Goal: Task Accomplishment & Management: Use online tool/utility

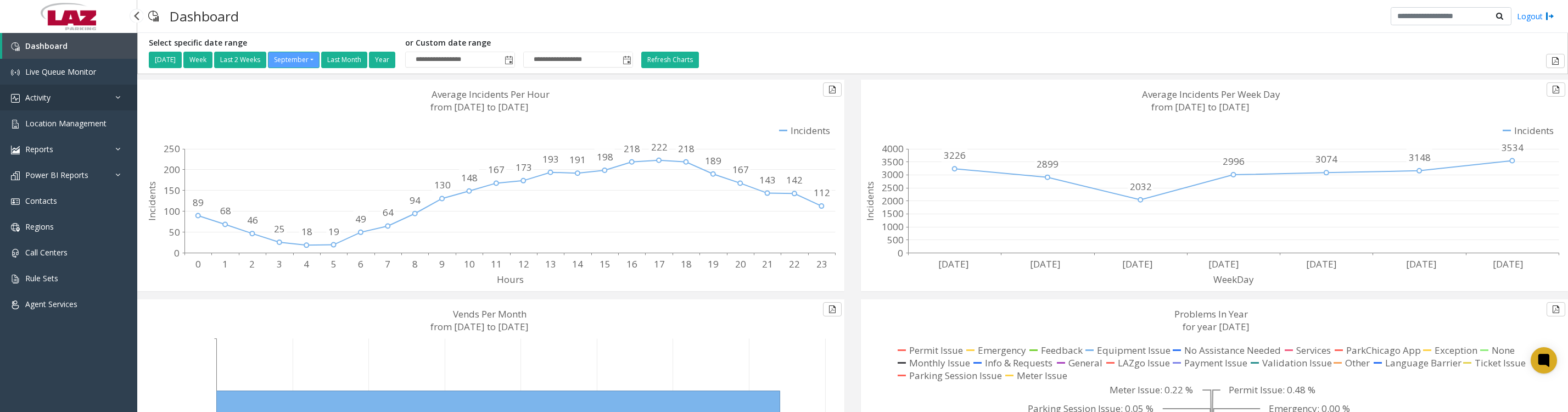
click at [50, 99] on span "Activity" at bounding box center [37, 98] width 25 height 11
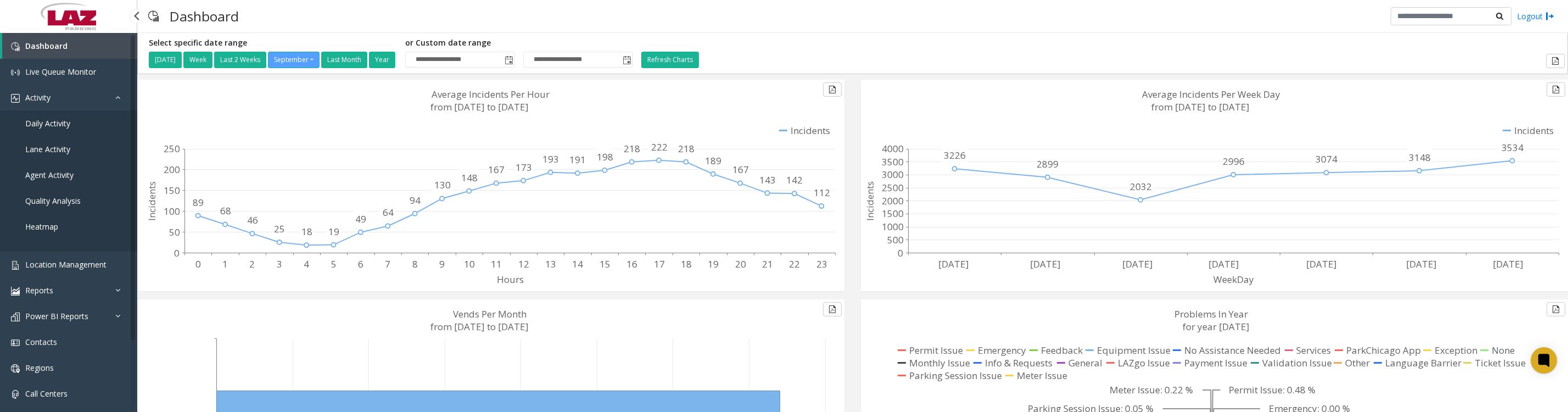
click at [50, 128] on span "Daily Activity" at bounding box center [47, 123] width 45 height 11
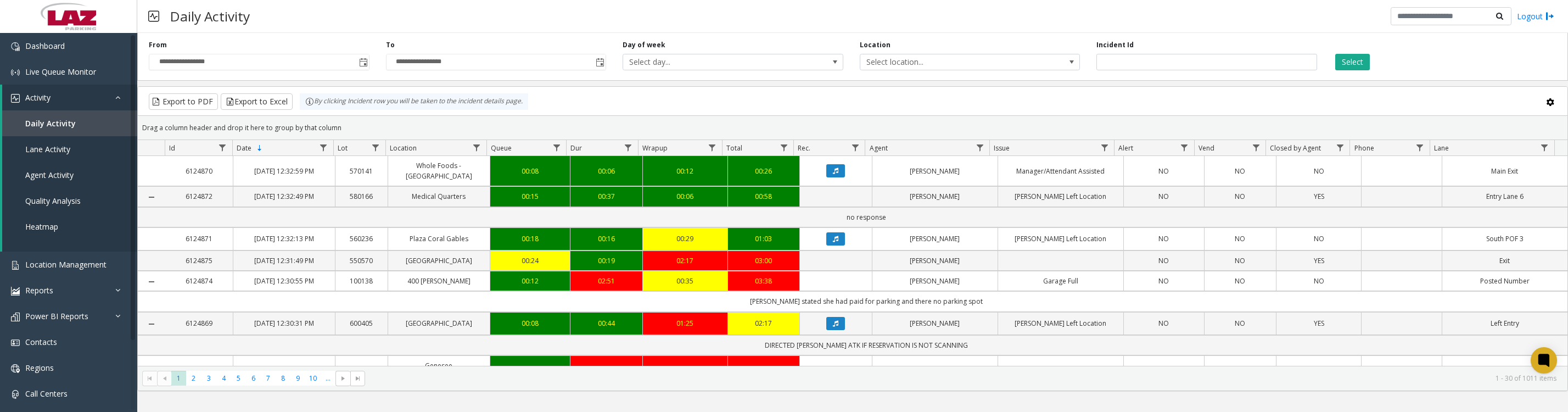
click at [361, 65] on span "Toggle popup" at bounding box center [363, 63] width 9 height 9
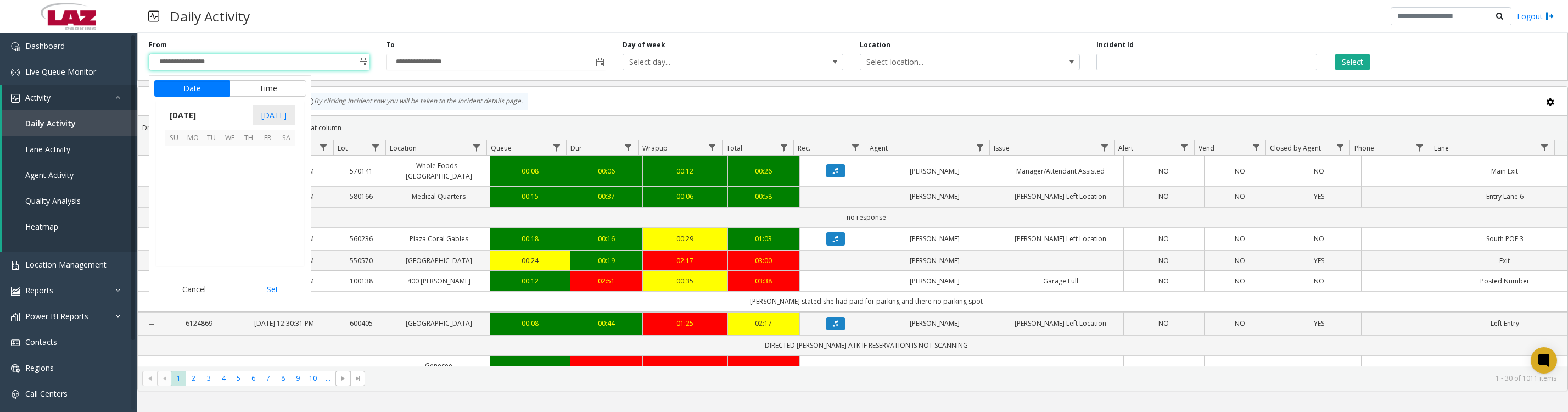
scroll to position [197016, 0]
click at [184, 165] on span "1" at bounding box center [193, 155] width 19 height 19
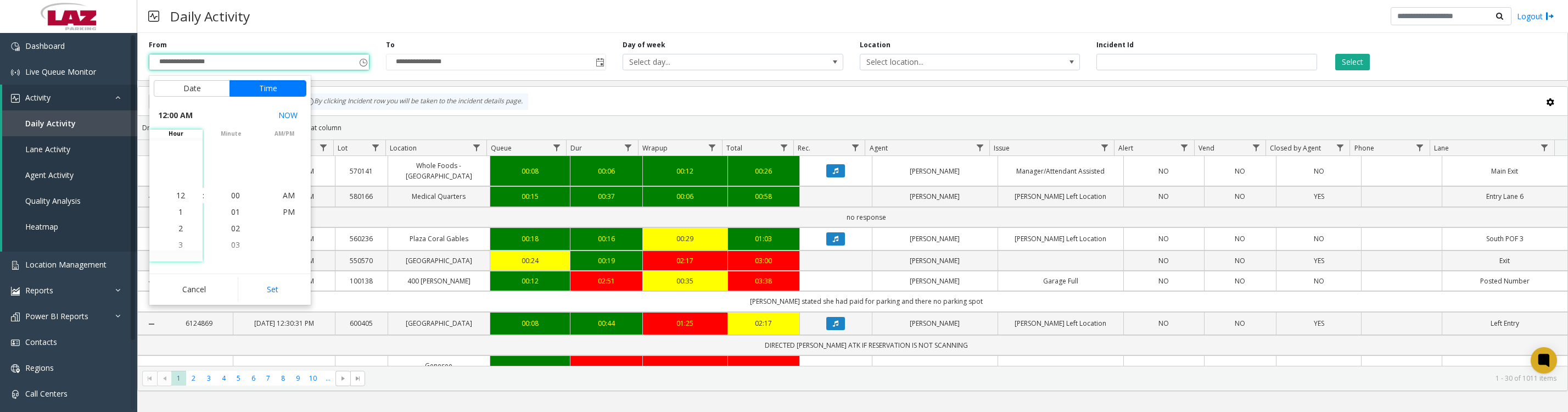
click at [264, 293] on button "Set" at bounding box center [272, 289] width 69 height 24
type input "**********"
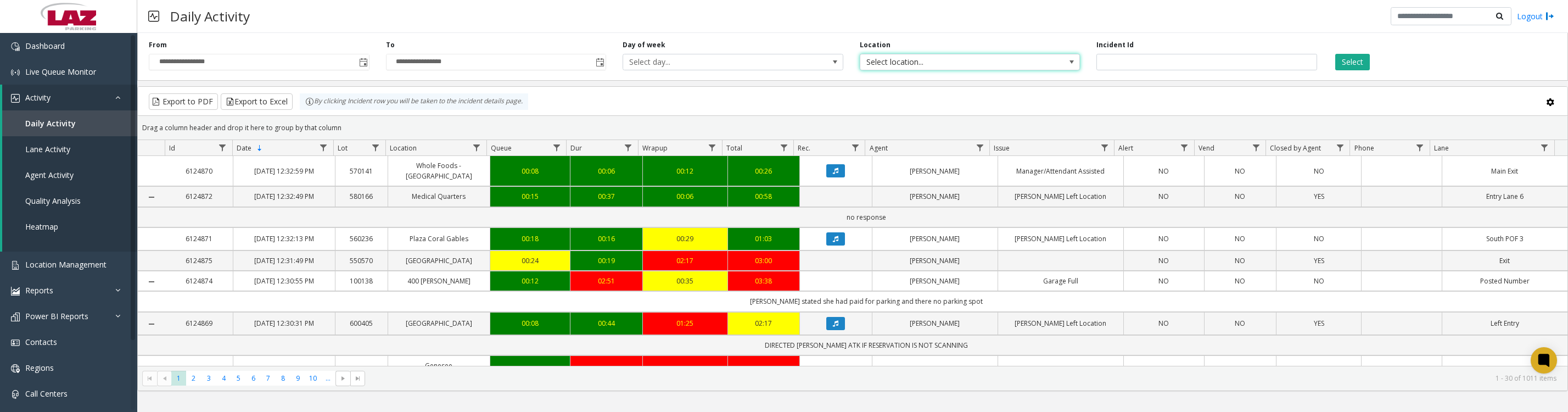
click at [1000, 64] on span "Select location..." at bounding box center [948, 62] width 175 height 15
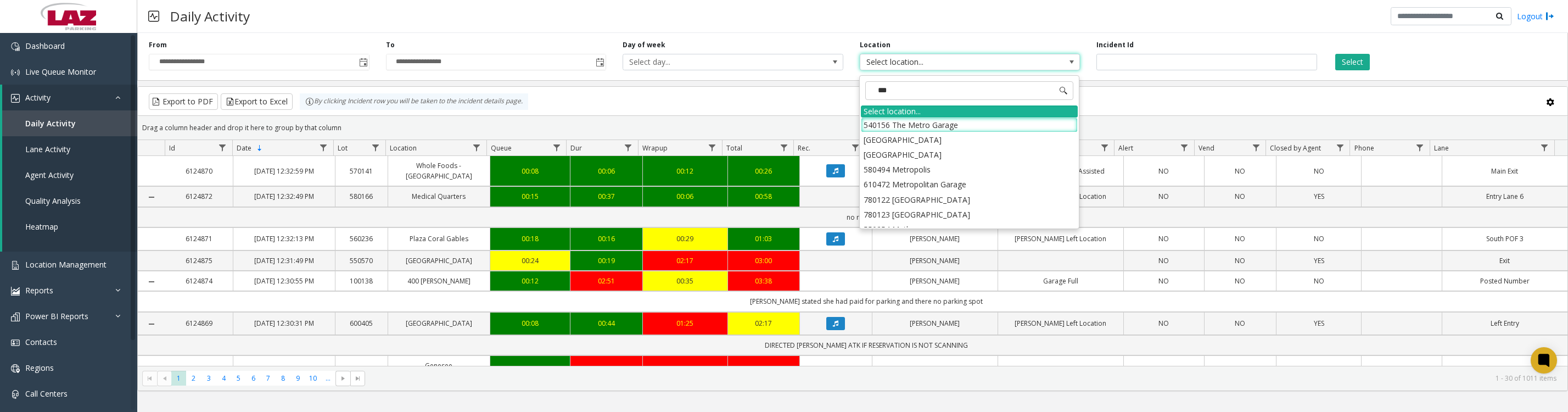
type input "****"
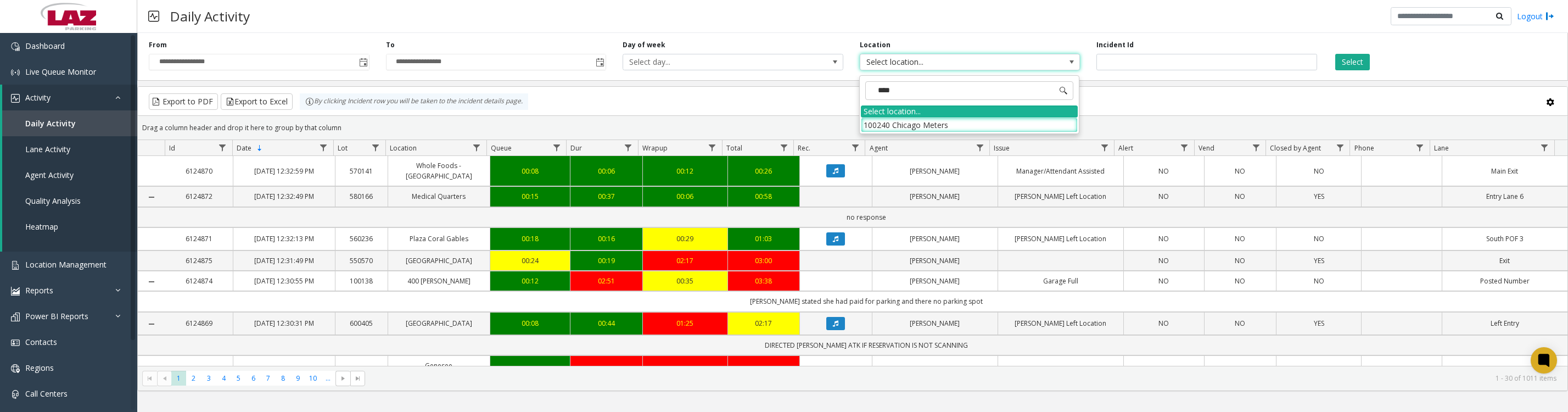
click at [892, 124] on li "100240 Chicago Meters" at bounding box center [969, 125] width 217 height 15
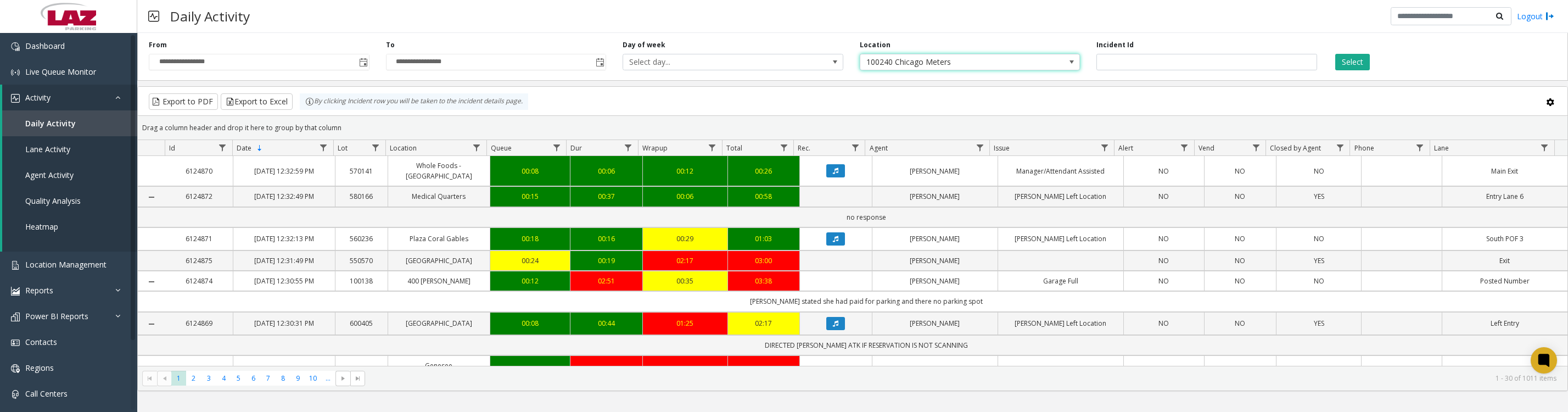
click at [1362, 59] on button "Select" at bounding box center [1353, 62] width 35 height 16
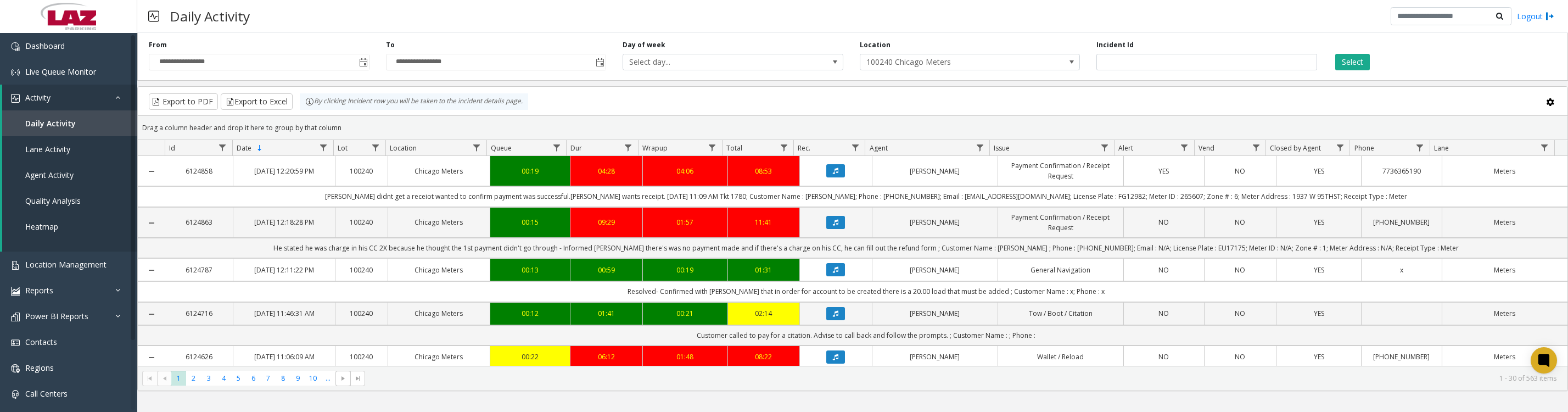
click at [1154, 54] on div "Incident Id" at bounding box center [1206, 54] width 237 height 30
click at [1138, 71] on input "number" at bounding box center [1207, 62] width 221 height 16
click at [1354, 54] on button "Select" at bounding box center [1353, 62] width 35 height 16
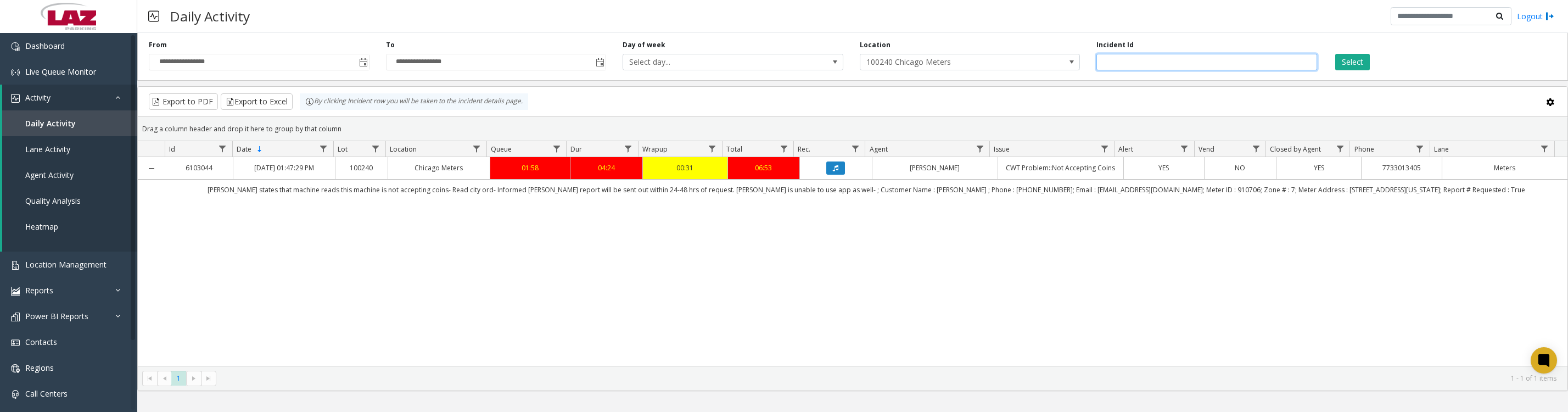
click at [1151, 61] on input "*******" at bounding box center [1207, 62] width 221 height 16
type input "*******"
click at [1336, 54] on button "Select" at bounding box center [1353, 62] width 35 height 16
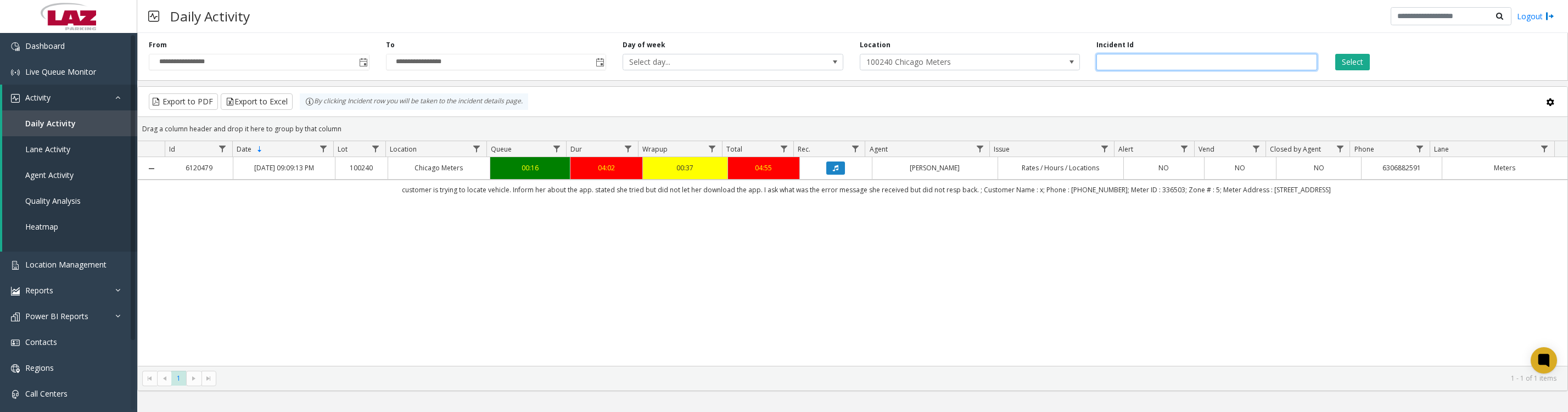
click at [1138, 71] on input "*******" at bounding box center [1207, 62] width 221 height 16
type input "*"
click at [1339, 64] on button "Select" at bounding box center [1353, 62] width 35 height 16
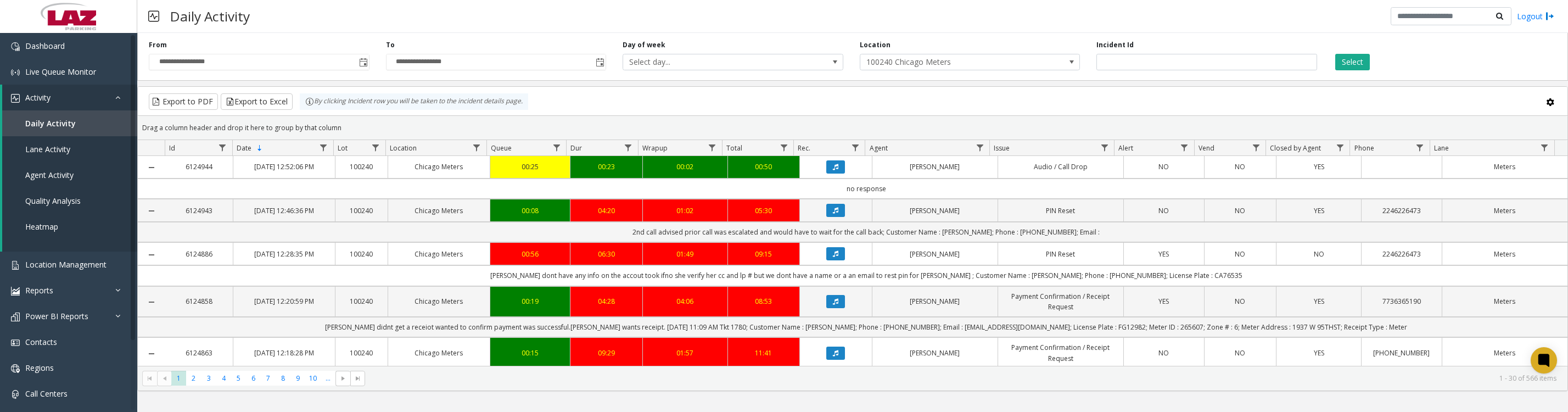
click at [978, 152] on span "Data table" at bounding box center [980, 147] width 9 height 9
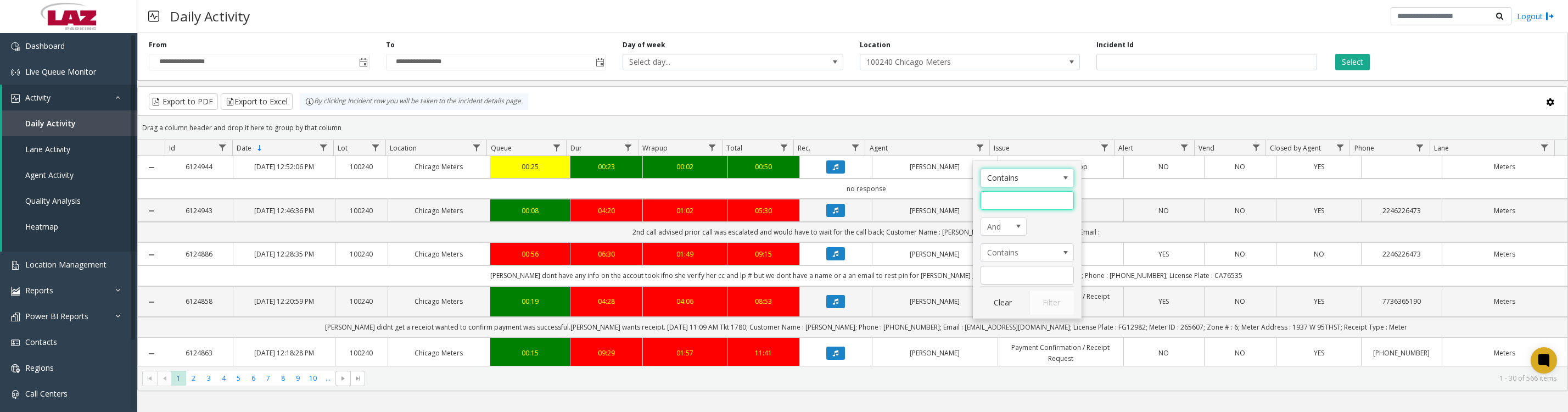
click at [1002, 204] on input "Agent Filter" at bounding box center [1027, 200] width 93 height 19
type input "*****"
click button "Filter" at bounding box center [1050, 303] width 45 height 24
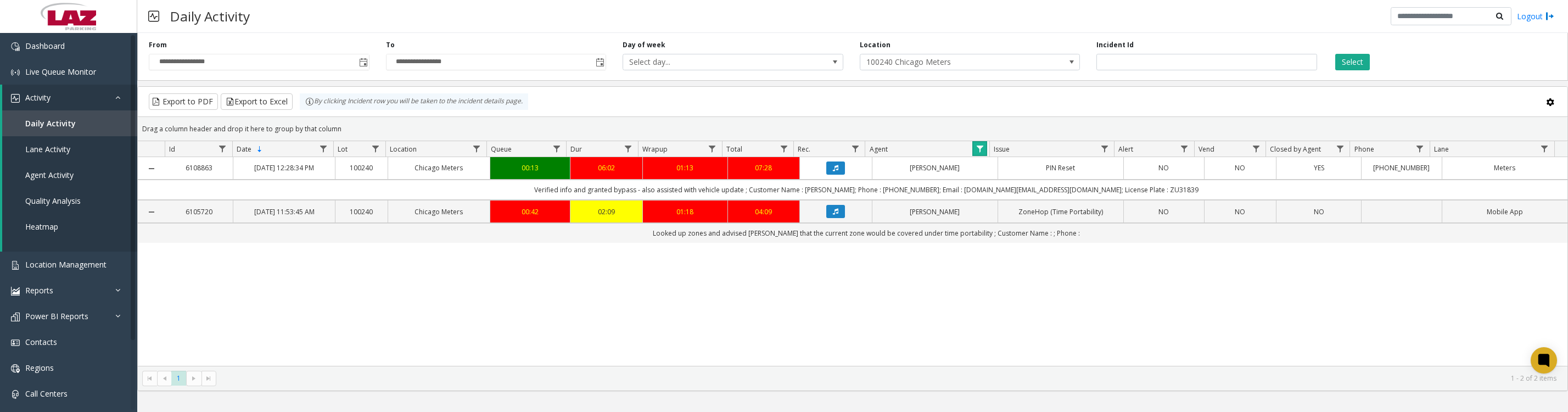
click at [976, 154] on span "Data table" at bounding box center [980, 149] width 9 height 9
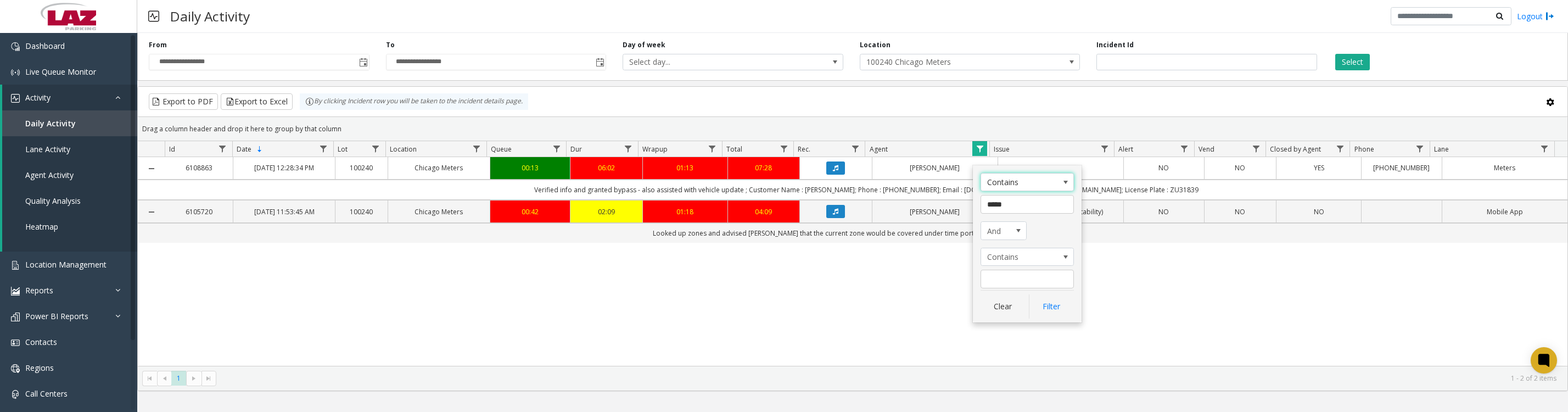
click at [1000, 323] on div "Contains ***** And Contains Clear Filter" at bounding box center [1028, 244] width 109 height 158
click at [1003, 315] on button "Clear" at bounding box center [1003, 306] width 45 height 24
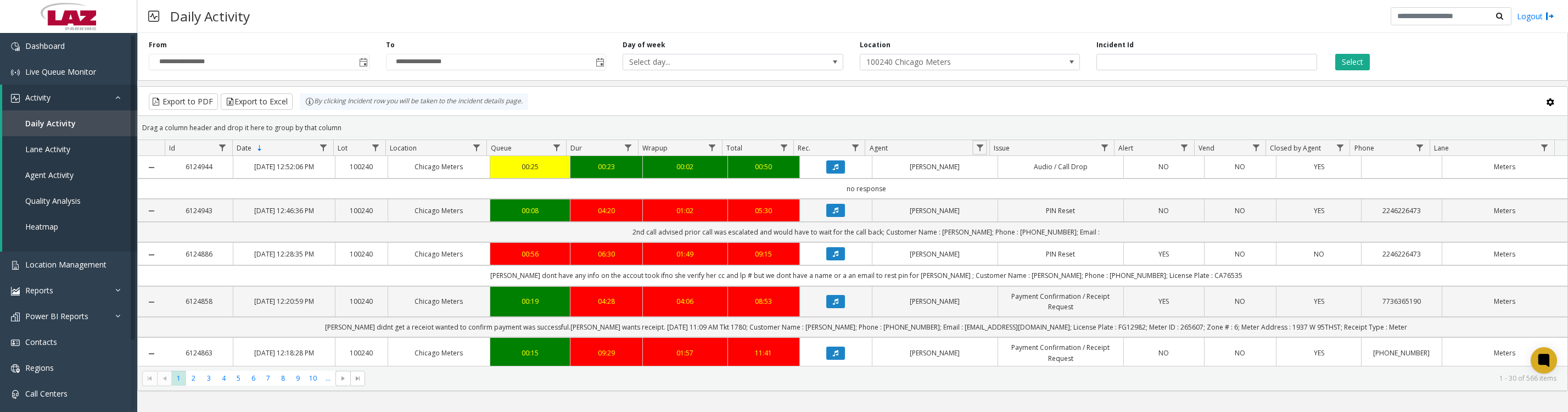
click at [980, 152] on span "Data table" at bounding box center [980, 147] width 9 height 9
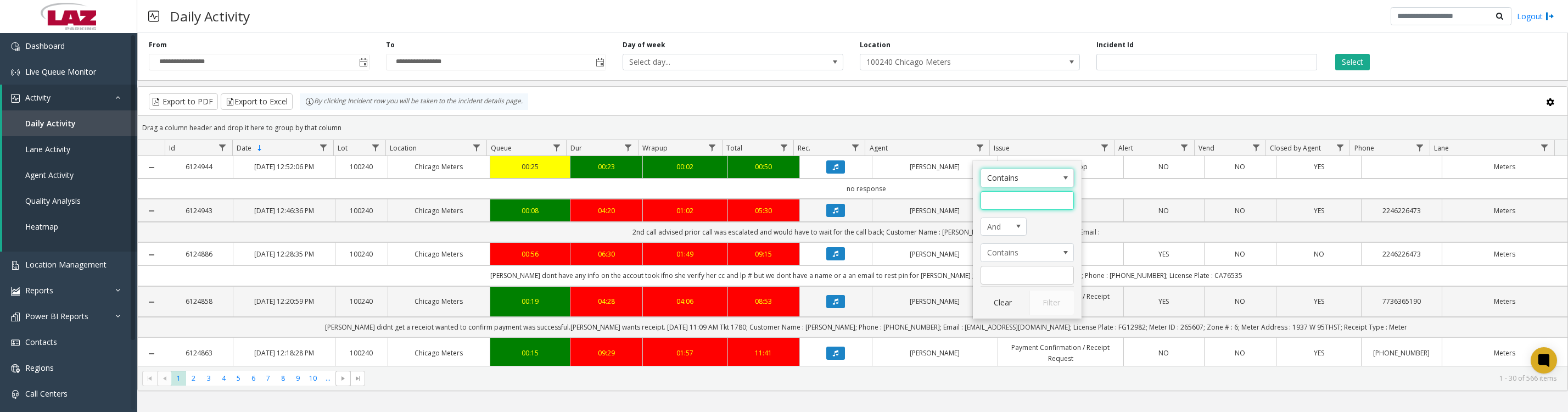
click at [985, 196] on input "Agent Filter" at bounding box center [1027, 200] width 93 height 19
type input "****"
click button "Filter" at bounding box center [1050, 303] width 45 height 24
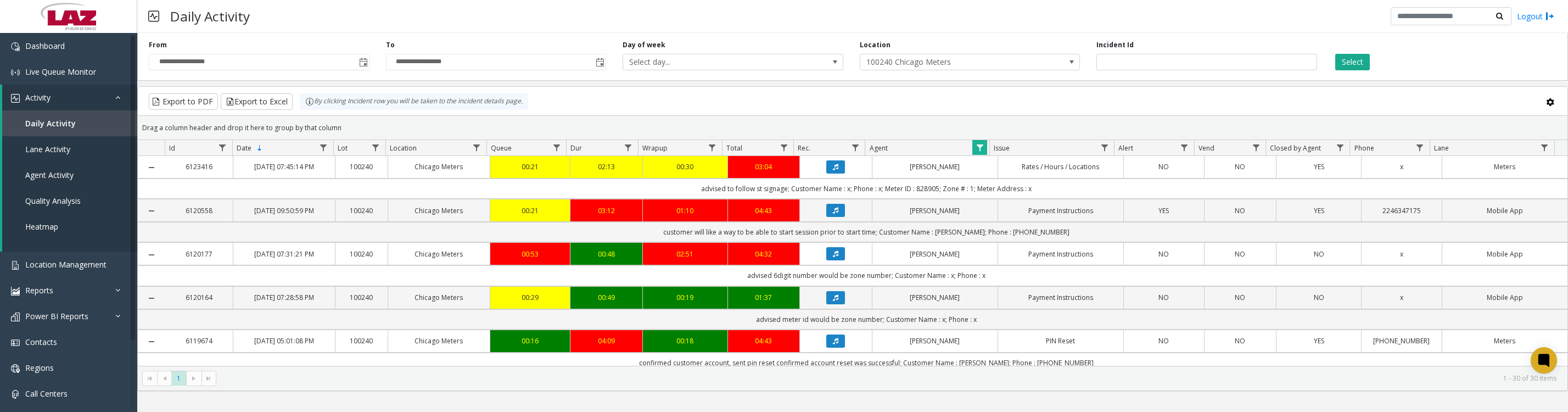
click at [833, 171] on icon "Data table" at bounding box center [835, 167] width 6 height 7
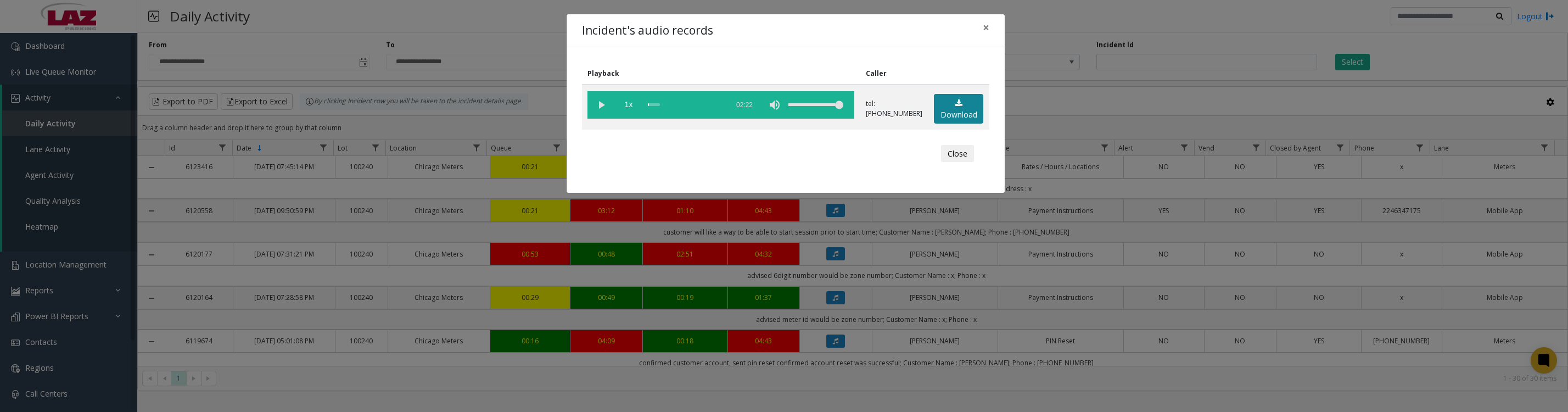
click at [934, 111] on link "Download" at bounding box center [959, 109] width 50 height 30
click at [597, 113] on vg-play-pause at bounding box center [601, 105] width 28 height 28
drag, startPoint x: 648, startPoint y: 111, endPoint x: 752, endPoint y: 121, distance: 104.5
click at [752, 119] on vg-controls "1x 02:22" at bounding box center [721, 105] width 266 height 28
click at [596, 107] on vg-play-pause at bounding box center [601, 105] width 28 height 28
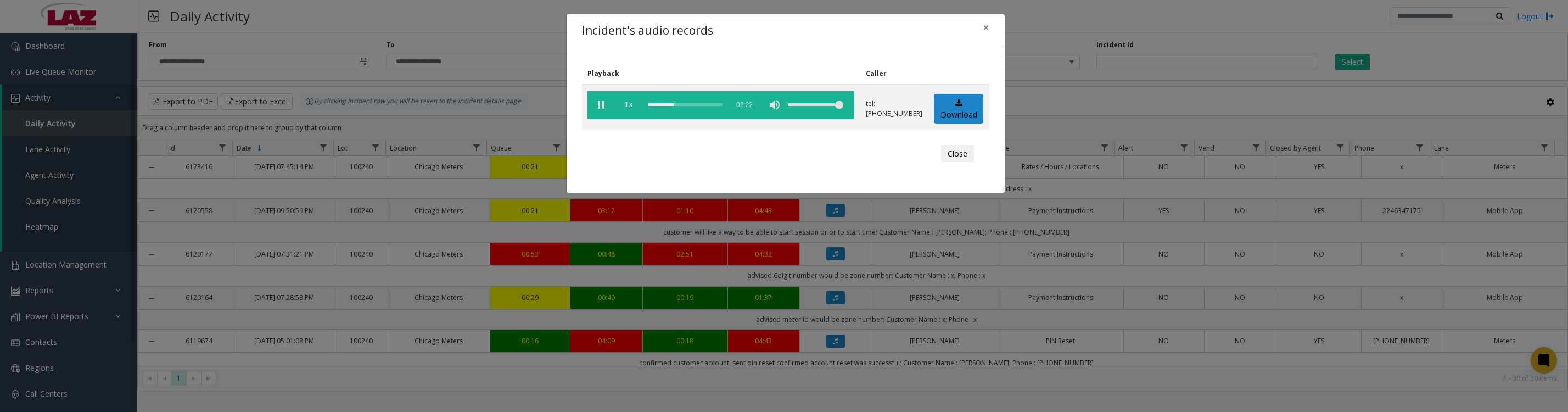
click at [600, 109] on vg-play-pause at bounding box center [601, 105] width 28 height 28
drag, startPoint x: 649, startPoint y: 106, endPoint x: 735, endPoint y: 99, distance: 86.3
click at [735, 99] on vg-controls "1x 02:22" at bounding box center [721, 105] width 266 height 28
click at [613, 107] on vg-play-pause at bounding box center [601, 105] width 28 height 28
click at [601, 111] on vg-play-pause at bounding box center [601, 105] width 28 height 28
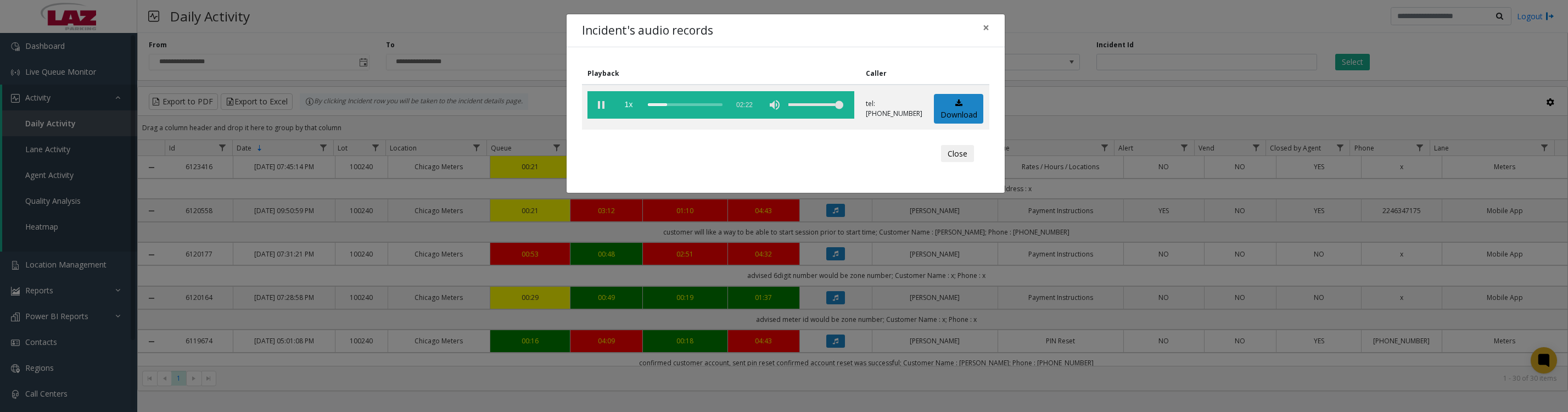
click at [598, 104] on vg-play-pause at bounding box center [601, 105] width 28 height 28
click at [602, 114] on vg-play-pause at bounding box center [601, 105] width 28 height 28
click at [601, 109] on vg-play-pause at bounding box center [601, 105] width 28 height 28
click at [942, 163] on button "Close" at bounding box center [957, 154] width 33 height 18
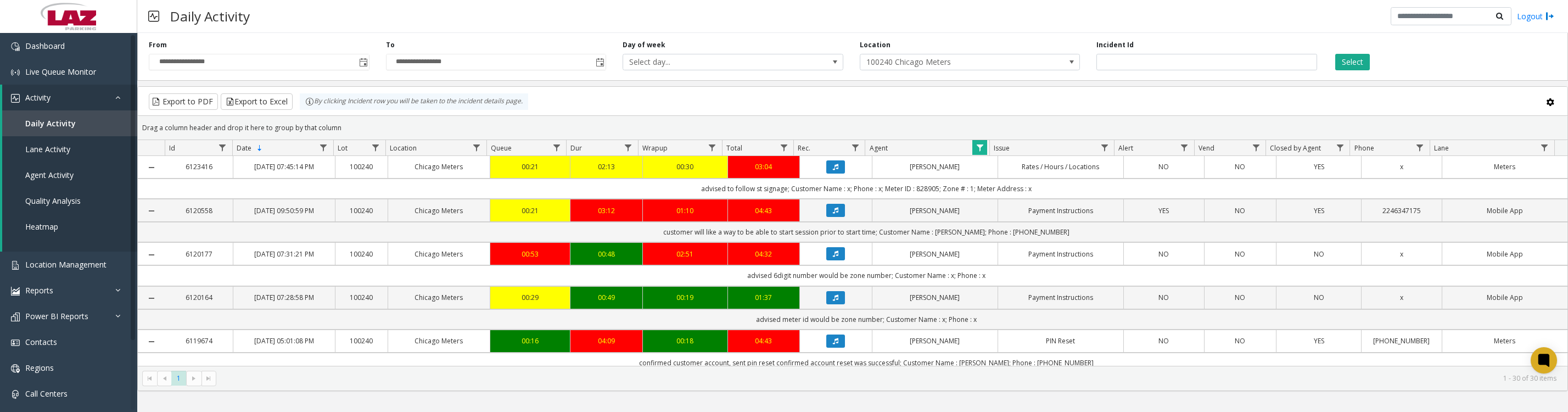
click at [826, 217] on button "Data table" at bounding box center [835, 210] width 19 height 13
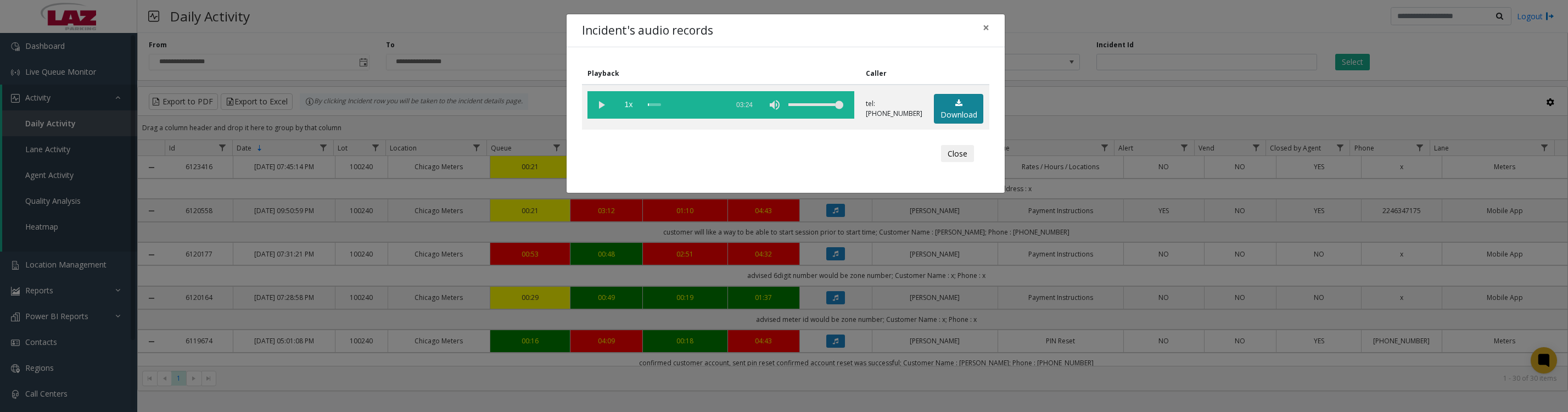
click at [944, 109] on link "Download" at bounding box center [959, 109] width 50 height 30
click at [598, 104] on vg-play-pause at bounding box center [601, 105] width 28 height 28
click at [959, 163] on button "Close" at bounding box center [957, 154] width 33 height 18
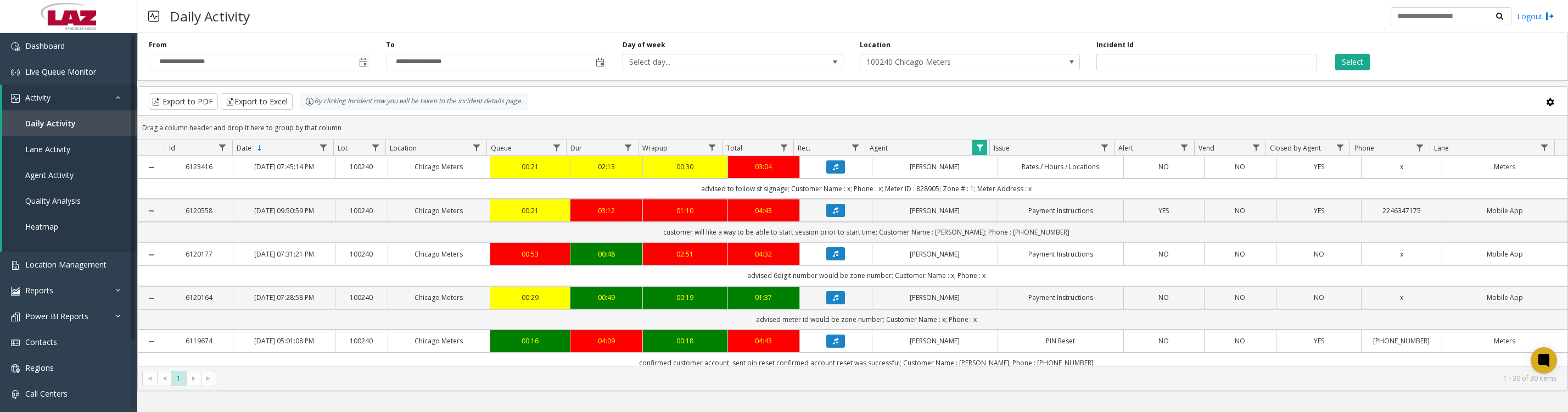
click at [833, 257] on icon "Data table" at bounding box center [835, 254] width 6 height 7
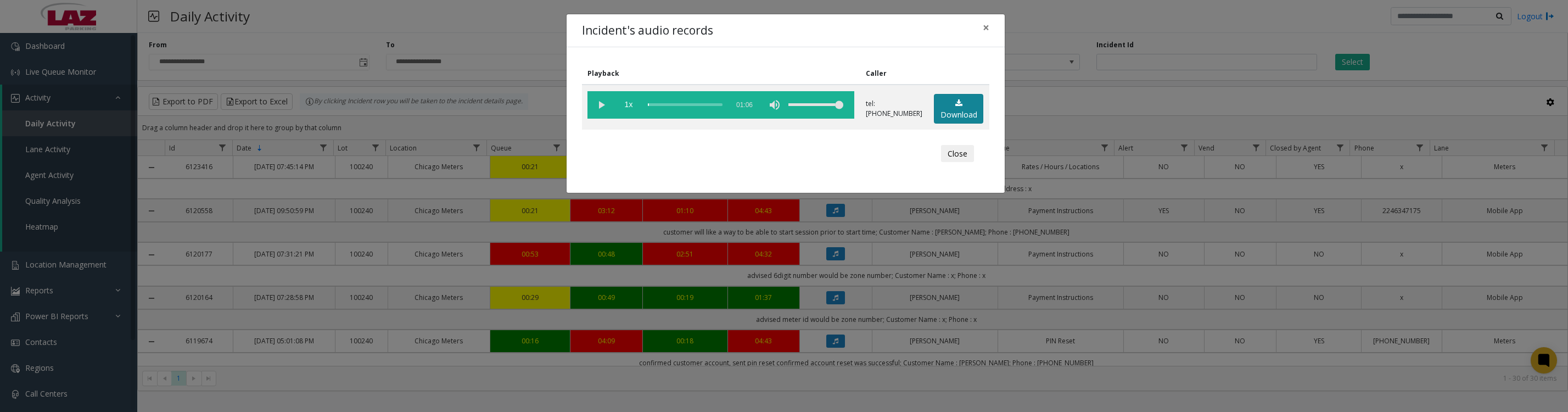
click at [947, 111] on link "Download" at bounding box center [959, 109] width 50 height 30
